Goal: Check status: Check status

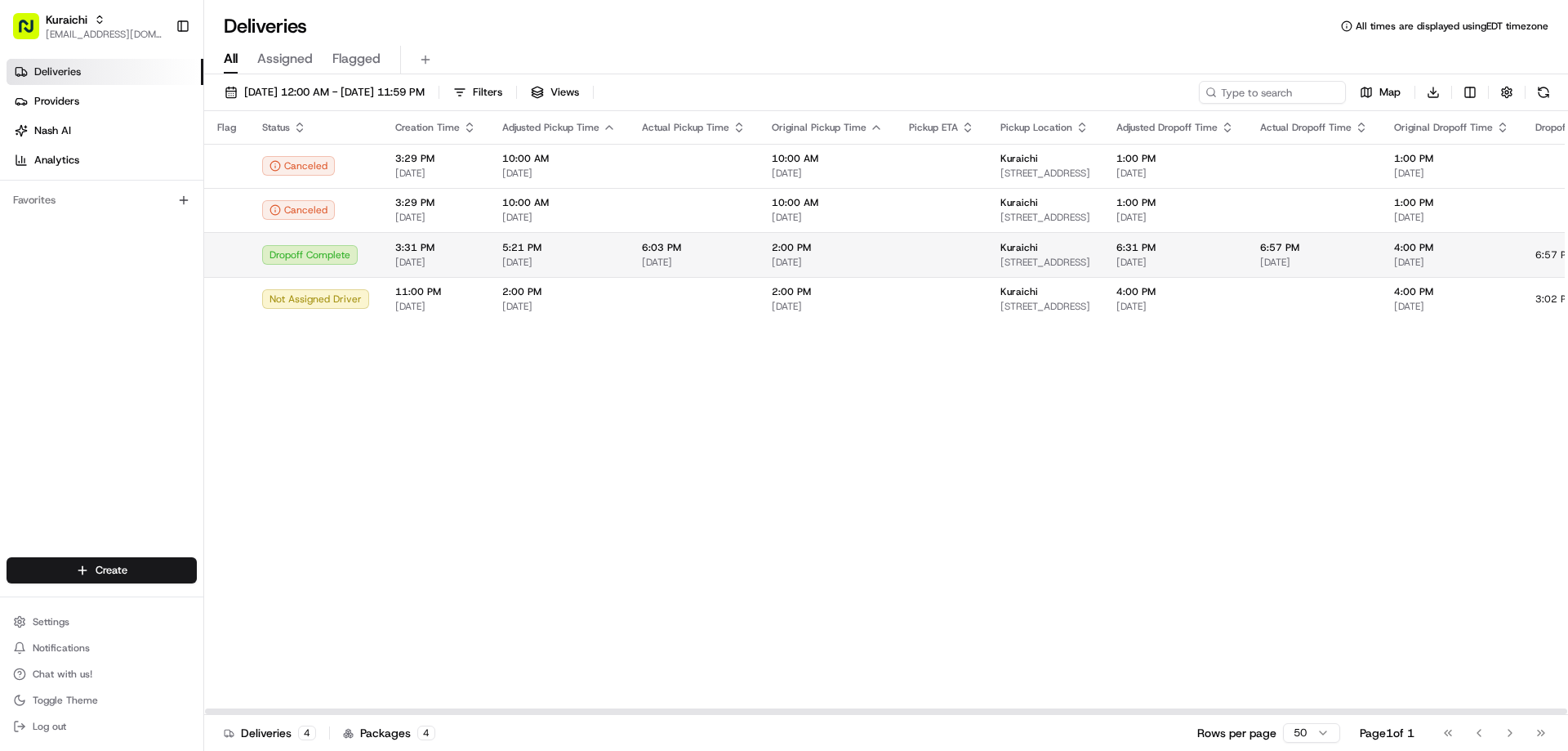
click at [304, 259] on div "Dropoff Complete" at bounding box center [315, 254] width 107 height 20
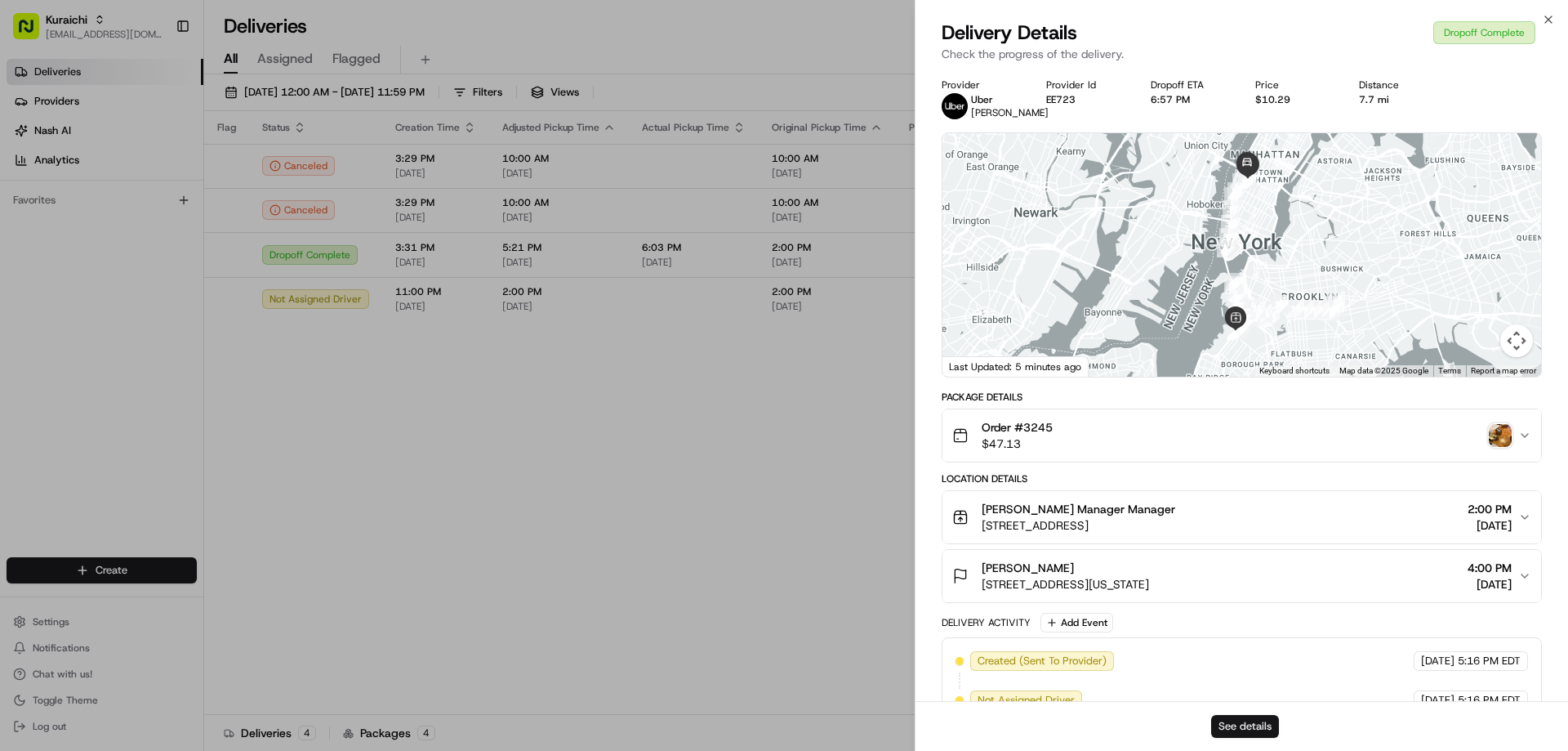
click at [1246, 731] on button "See details" at bounding box center [1245, 726] width 68 height 23
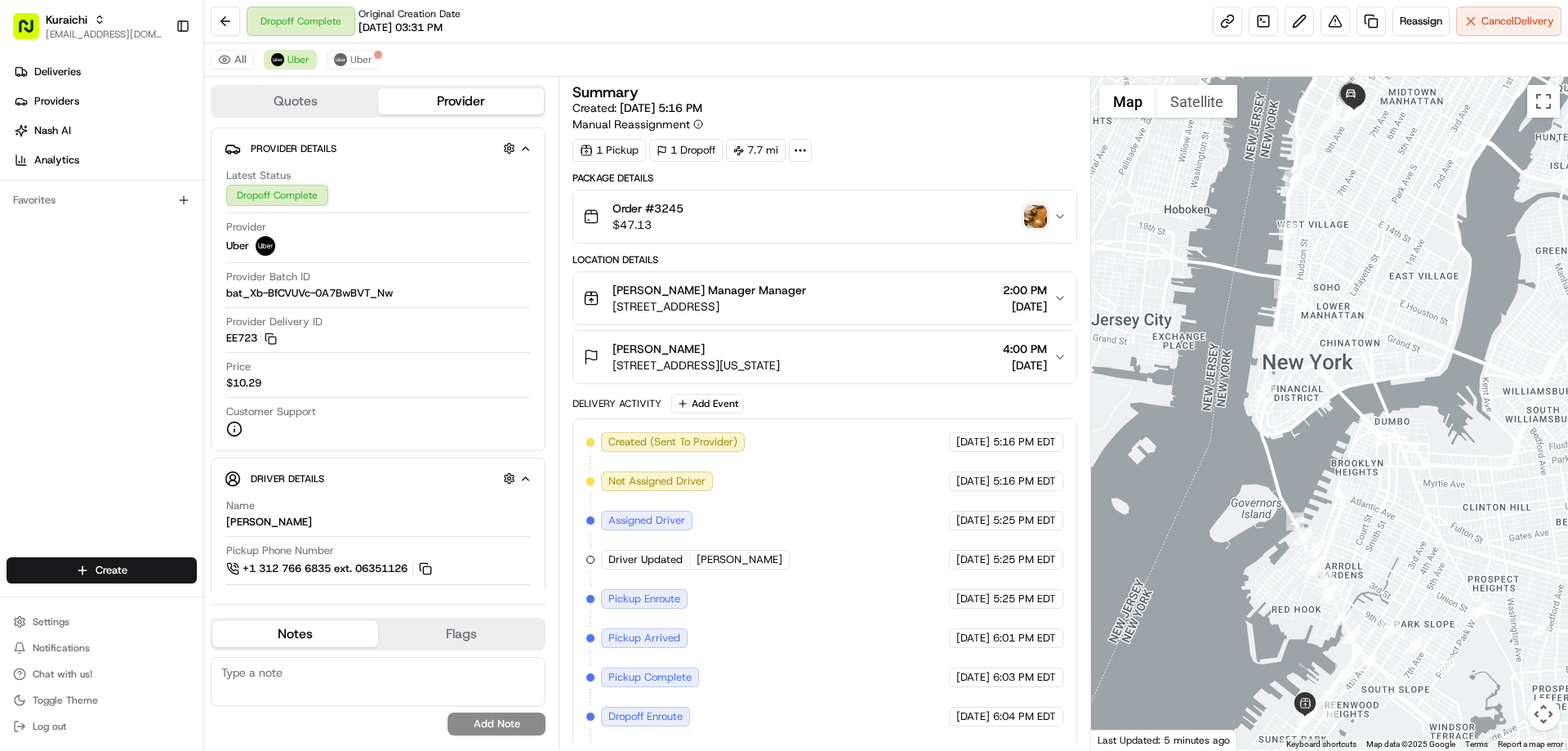
click at [1038, 212] on img "button" at bounding box center [1036, 217] width 23 height 23
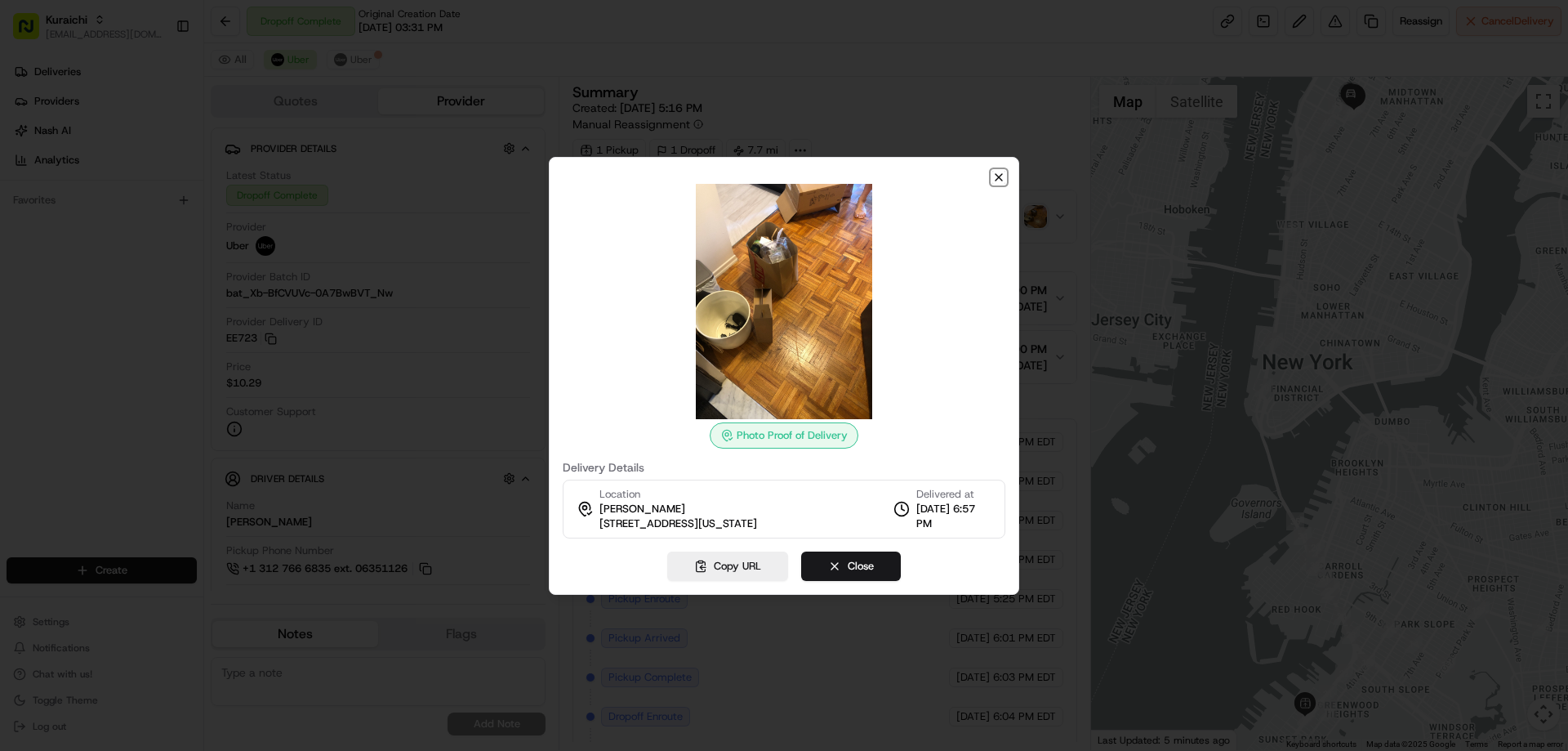
click at [999, 177] on icon "button" at bounding box center [999, 177] width 7 height 7
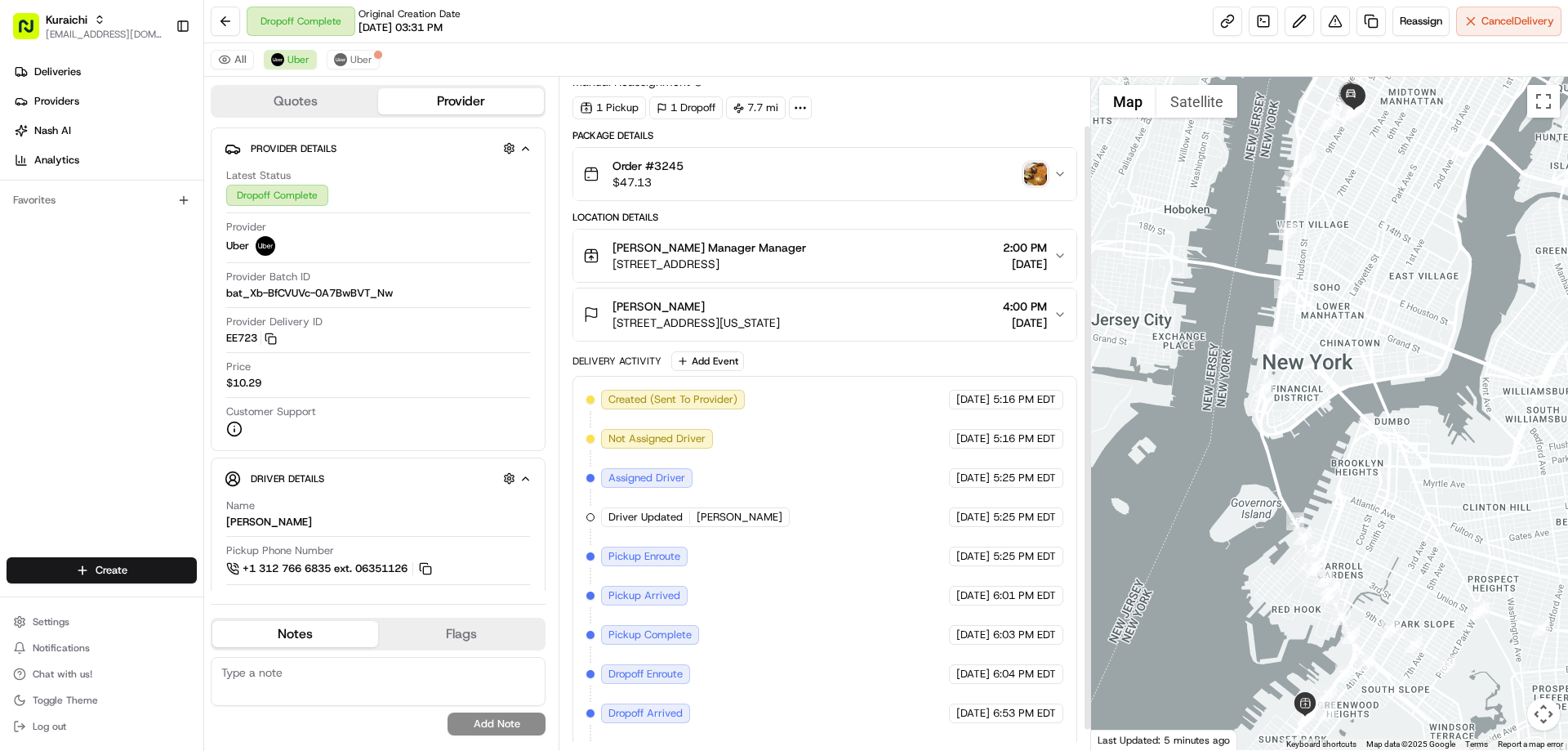
scroll to position [76, 0]
